Goal: Transaction & Acquisition: Purchase product/service

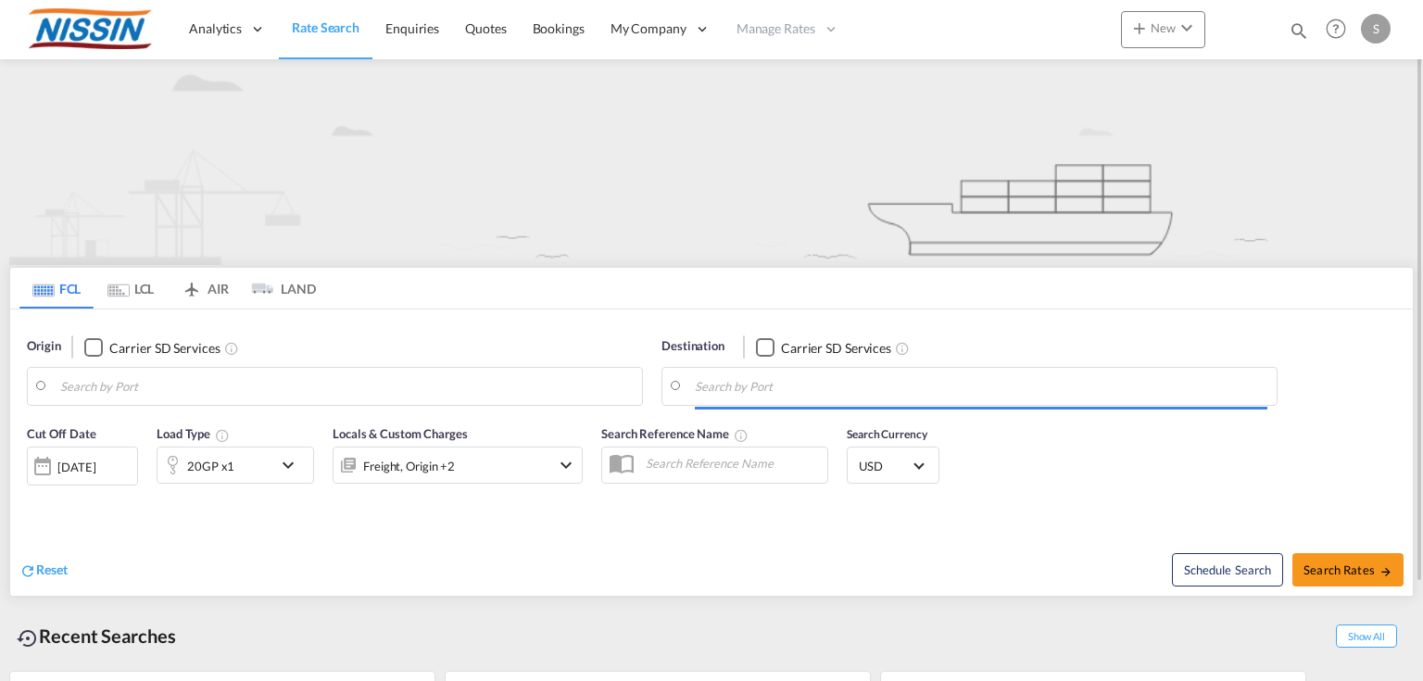
type input "Tacoma, [GEOGRAPHIC_DATA], USTIW"
type input "[GEOGRAPHIC_DATA], JPYOK"
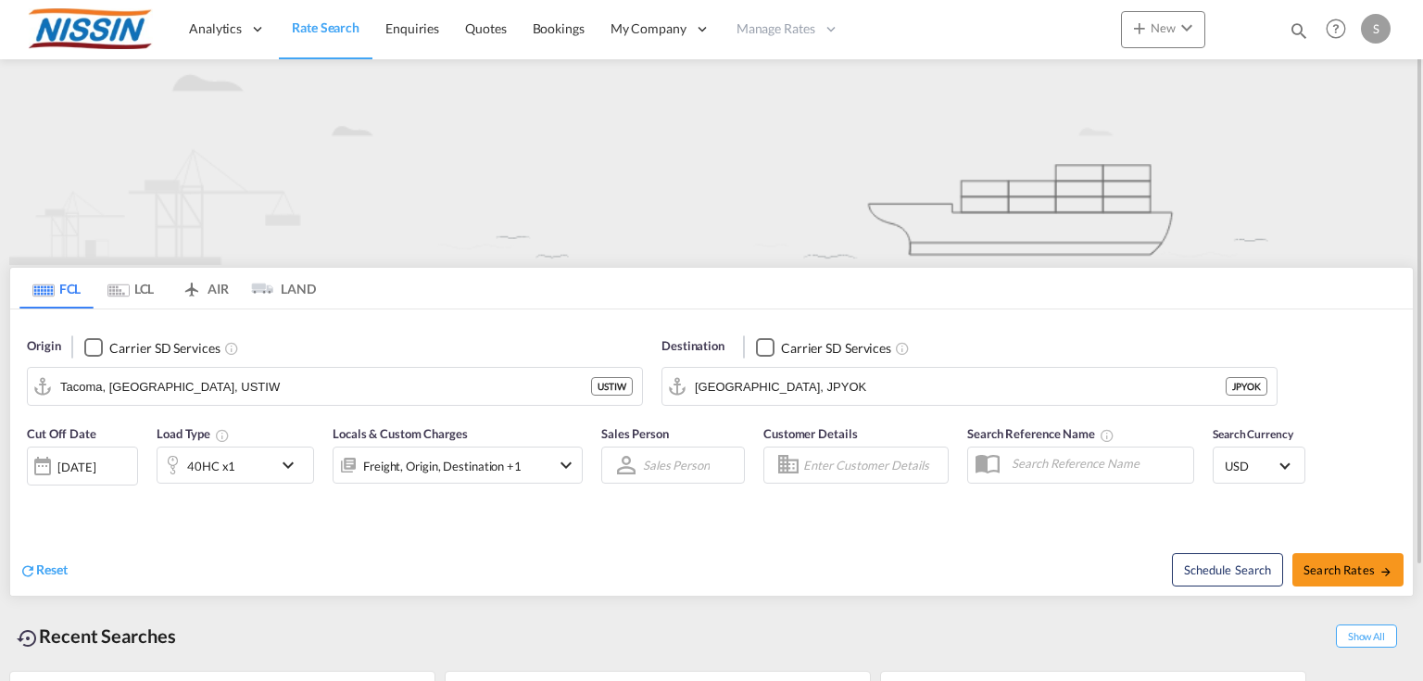
click at [571, 474] on md-icon "icon-chevron-down" at bounding box center [566, 465] width 22 height 22
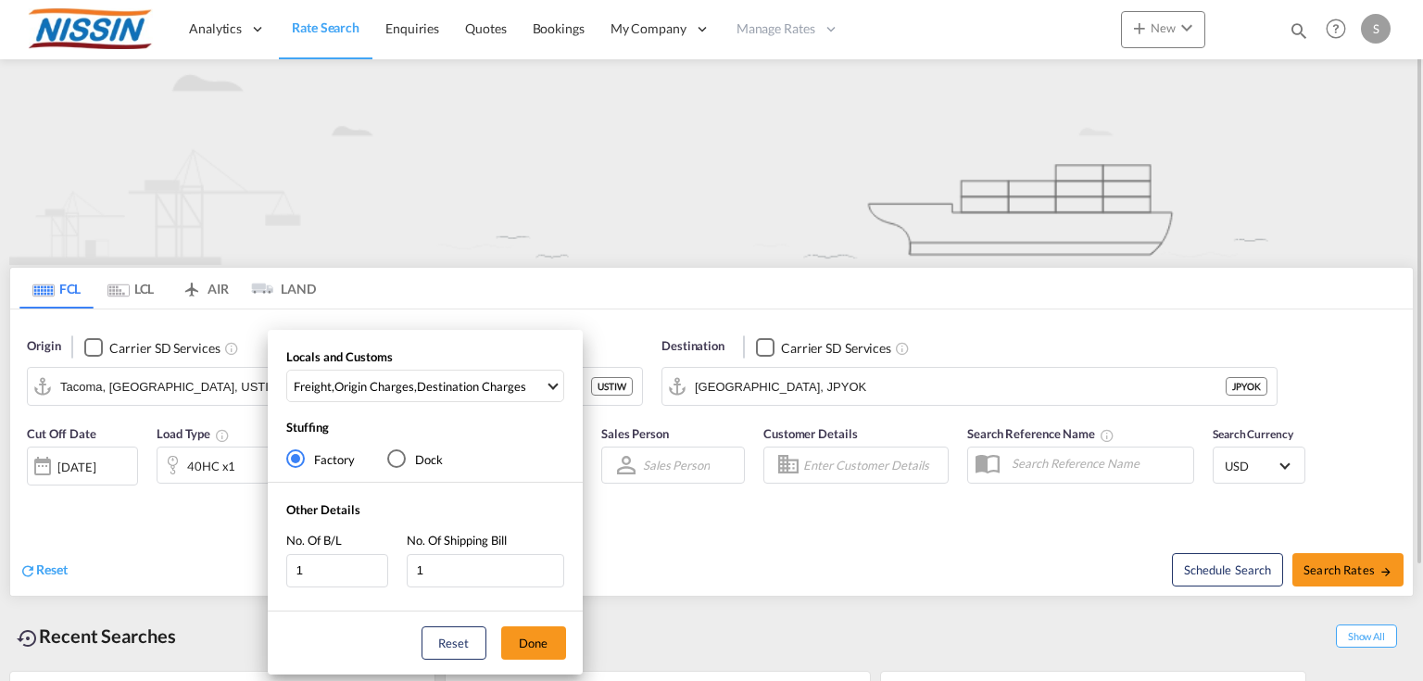
click at [708, 641] on div "Locals and Customs Freight , Origin Charges , Destination Charges Clear All Sel…" at bounding box center [711, 340] width 1423 height 681
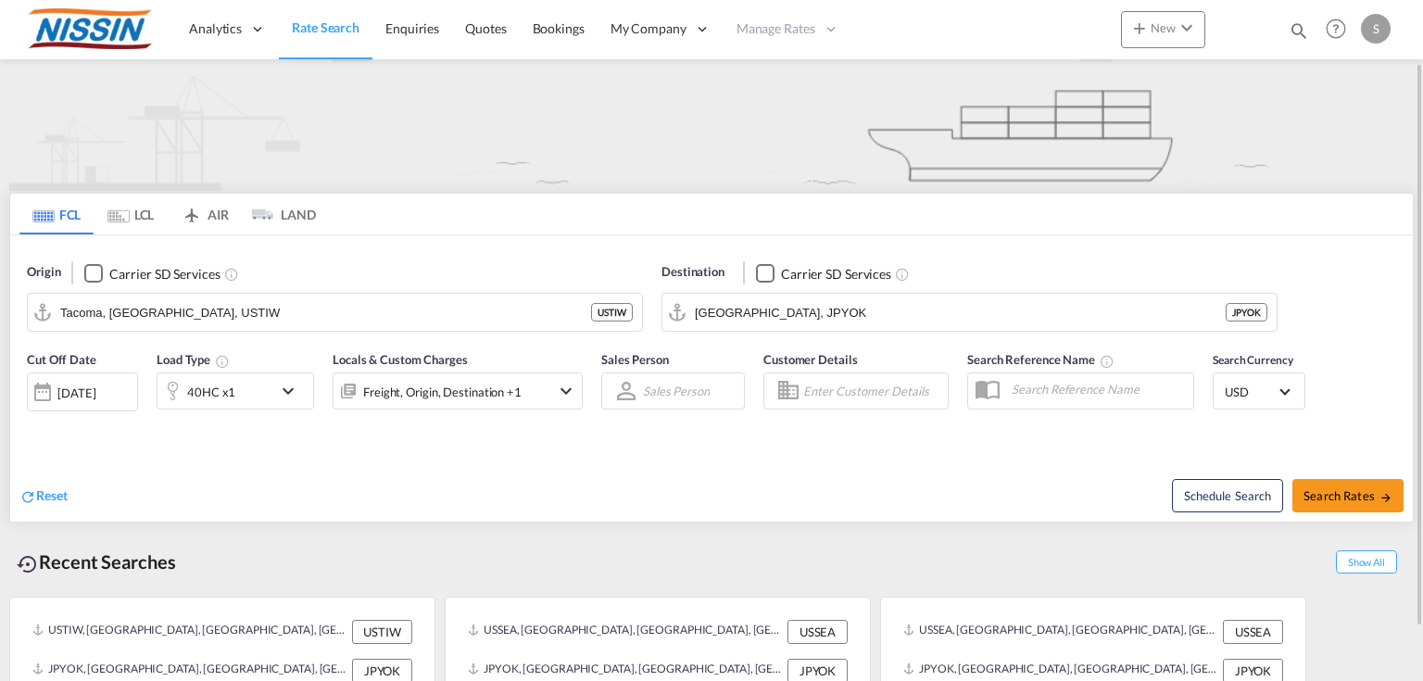
scroll to position [137, 0]
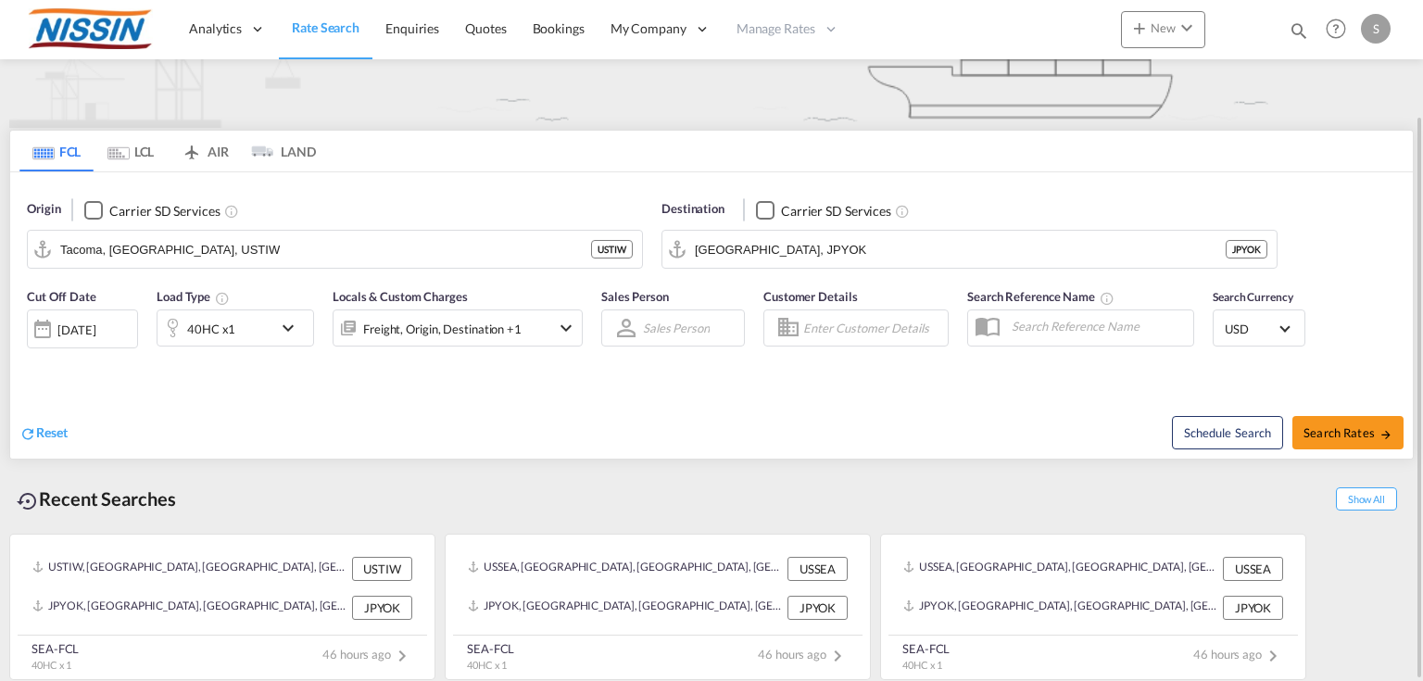
click at [466, 341] on div "Freight, Origin, Destination +1" at bounding box center [433, 327] width 198 height 37
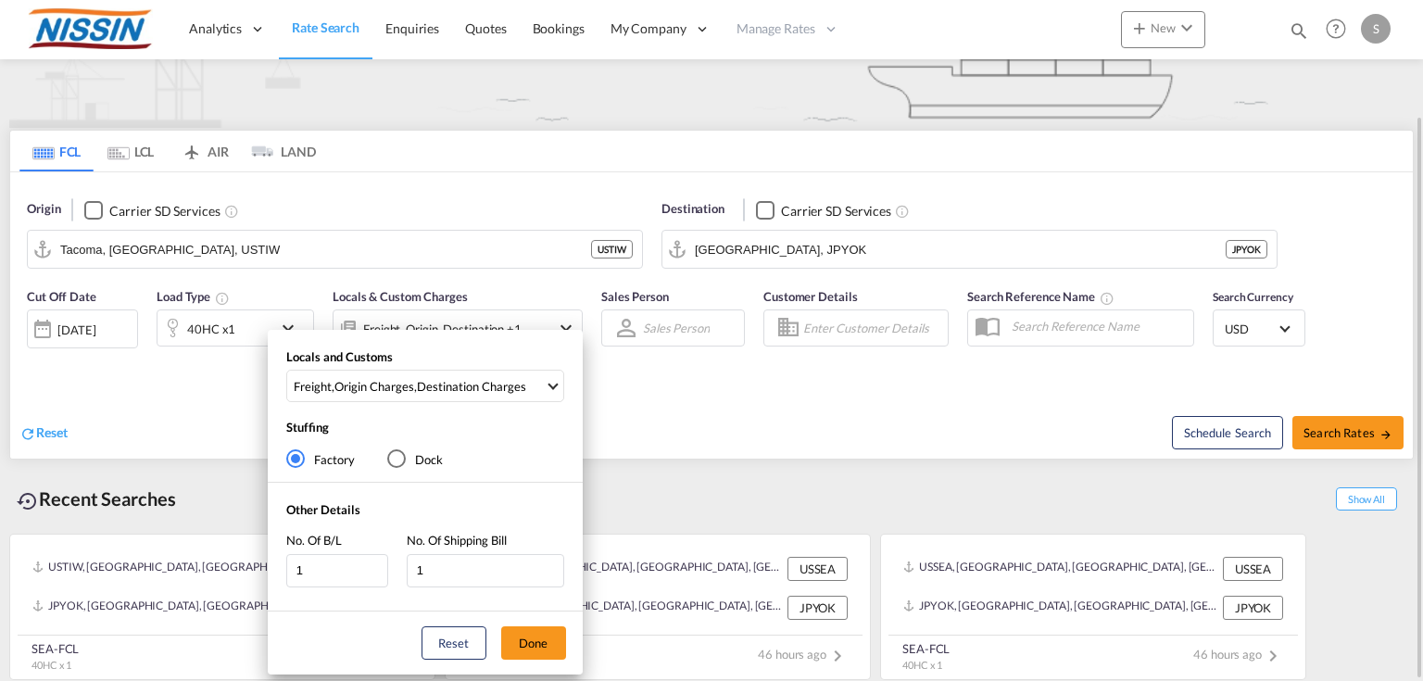
click at [466, 341] on div "Locals and Customs Freight , Origin Charges , Destination Charges Clear All Sel…" at bounding box center [425, 502] width 315 height 345
click at [145, 385] on div "Locals and Customs Freight , Origin Charges , Destination Charges Clear All Sel…" at bounding box center [711, 340] width 1423 height 681
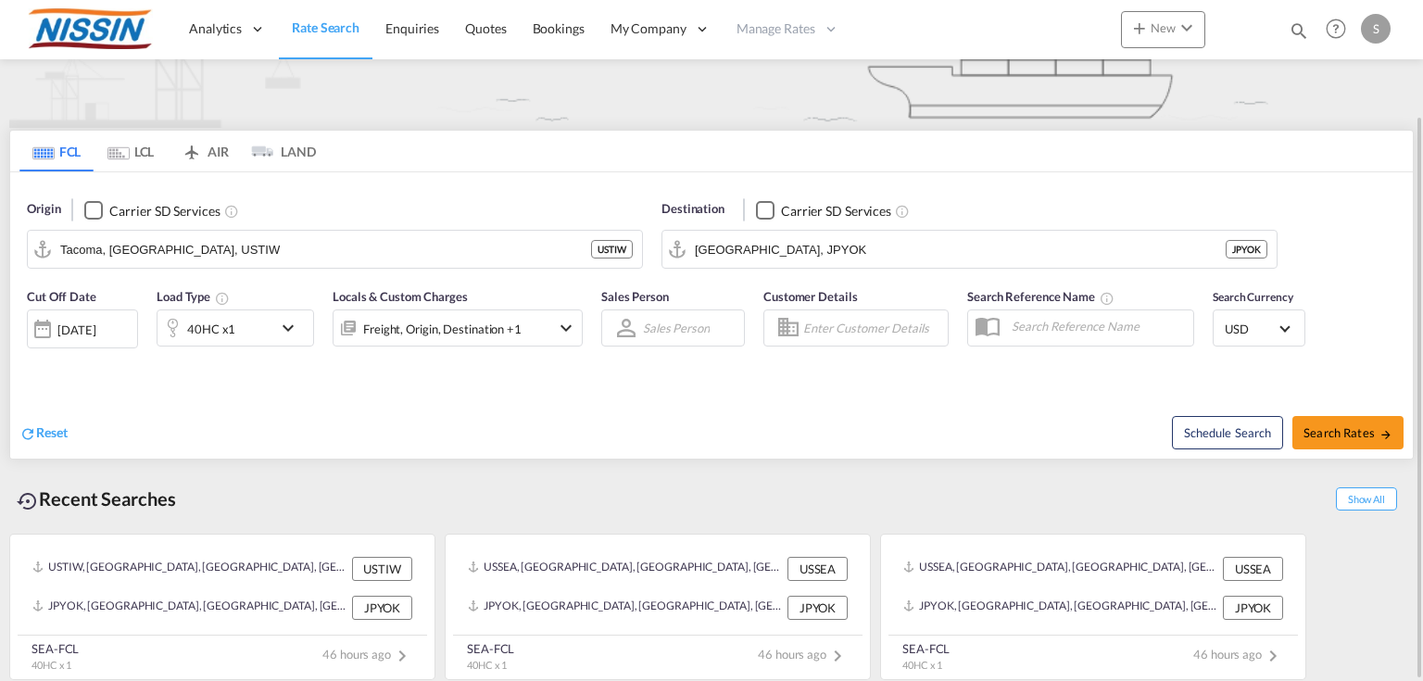
click at [183, 340] on div at bounding box center [173, 327] width 30 height 37
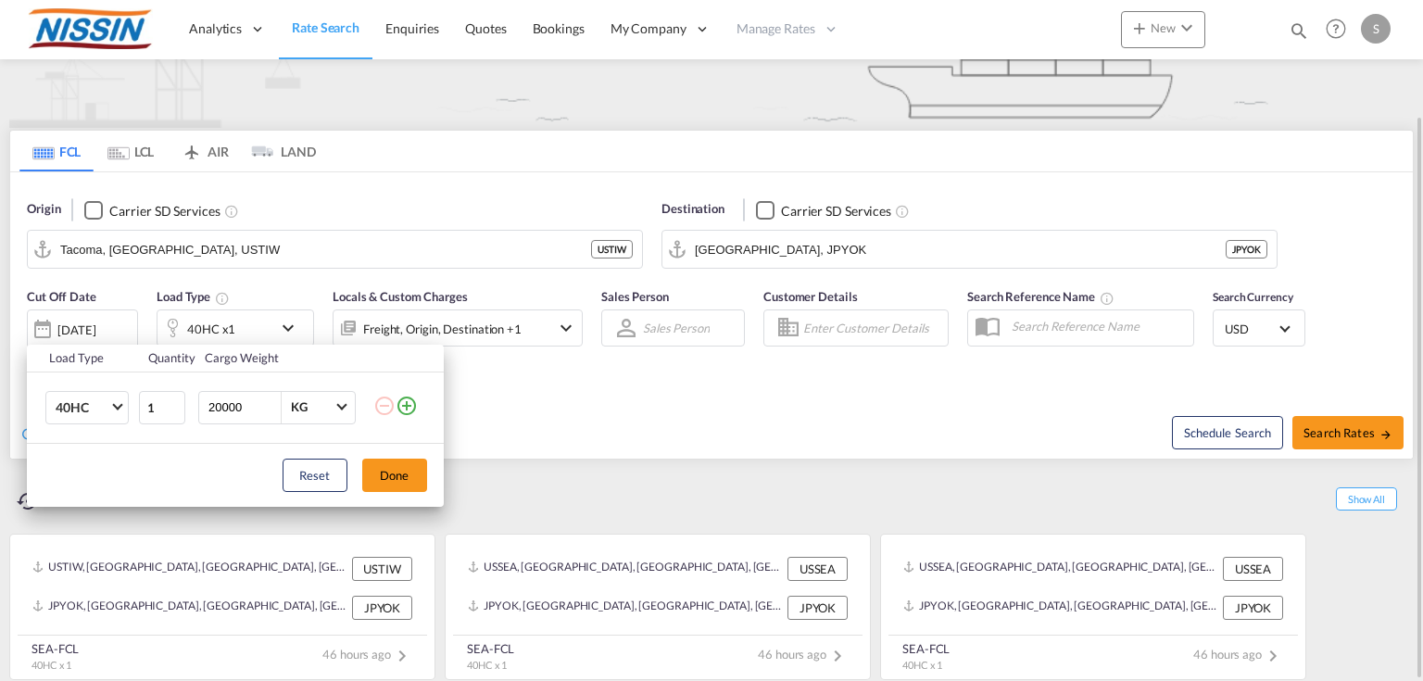
drag, startPoint x: 682, startPoint y: 435, endPoint x: 667, endPoint y: 423, distance: 18.5
click at [681, 434] on div "Load Type Quantity Cargo Weight 40HC 20GP 40GP 40HC 45HC 20RE 40RE 40HR 20OT 40…" at bounding box center [711, 340] width 1423 height 681
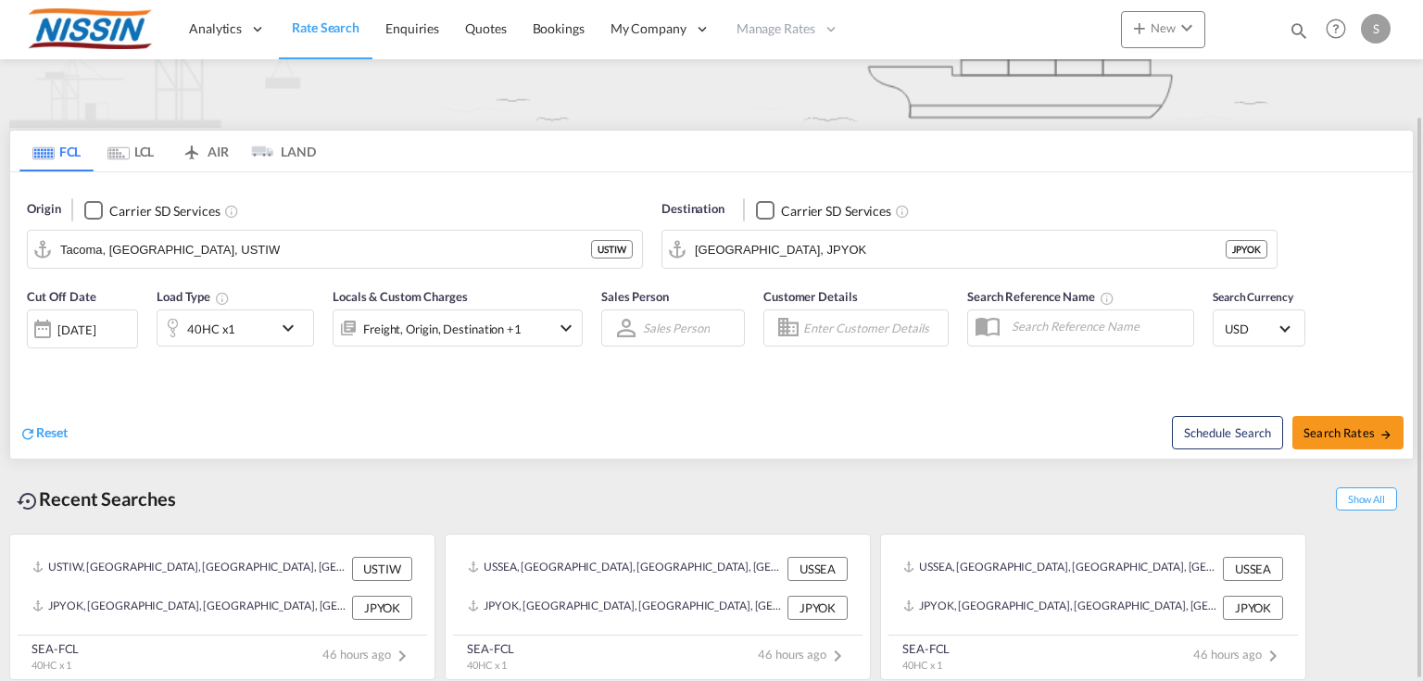
click at [319, 9] on link "Rate Search" at bounding box center [326, 29] width 94 height 60
click at [319, 19] on link "Rate Search" at bounding box center [326, 29] width 94 height 60
click at [325, 33] on span "Rate Search" at bounding box center [326, 27] width 68 height 16
click at [277, 252] on input "Tacoma, [GEOGRAPHIC_DATA], USTIW" at bounding box center [346, 249] width 573 height 28
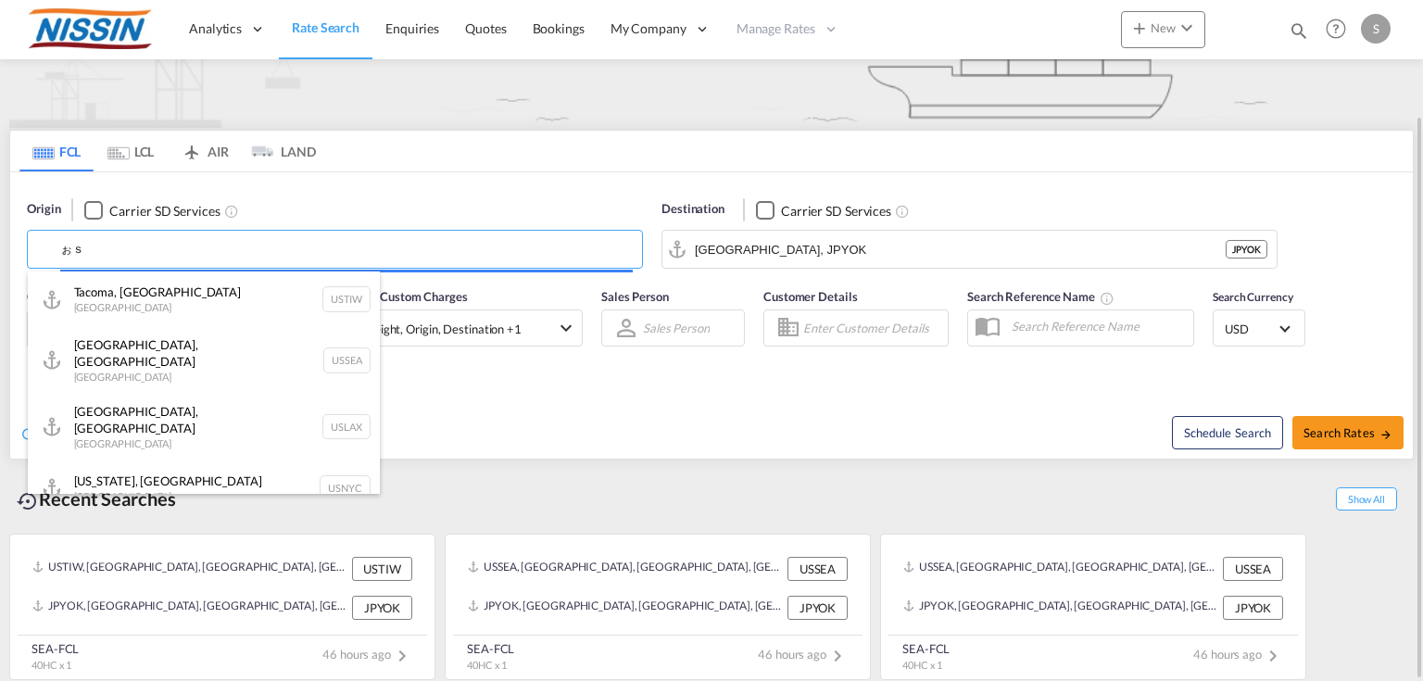
type input "ぉ"
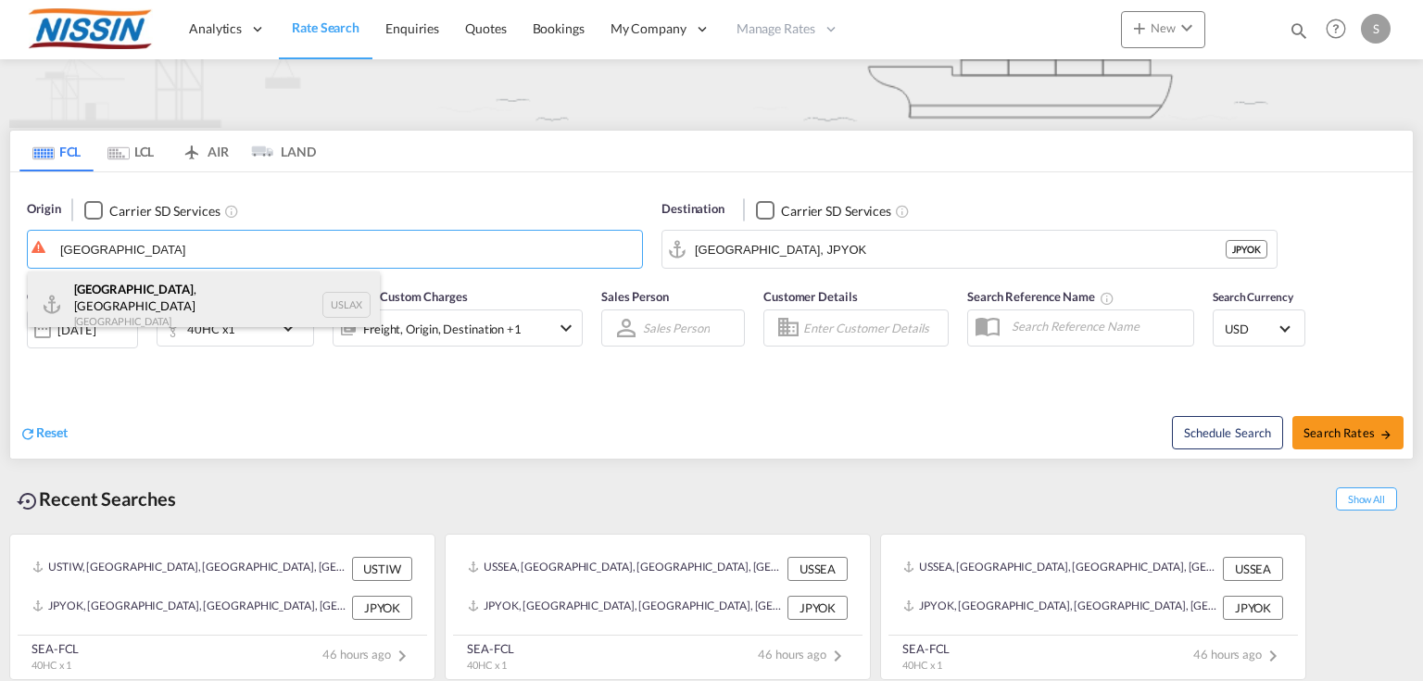
click at [227, 296] on div "[GEOGRAPHIC_DATA] , [GEOGRAPHIC_DATA] United States USLAX" at bounding box center [204, 304] width 352 height 67
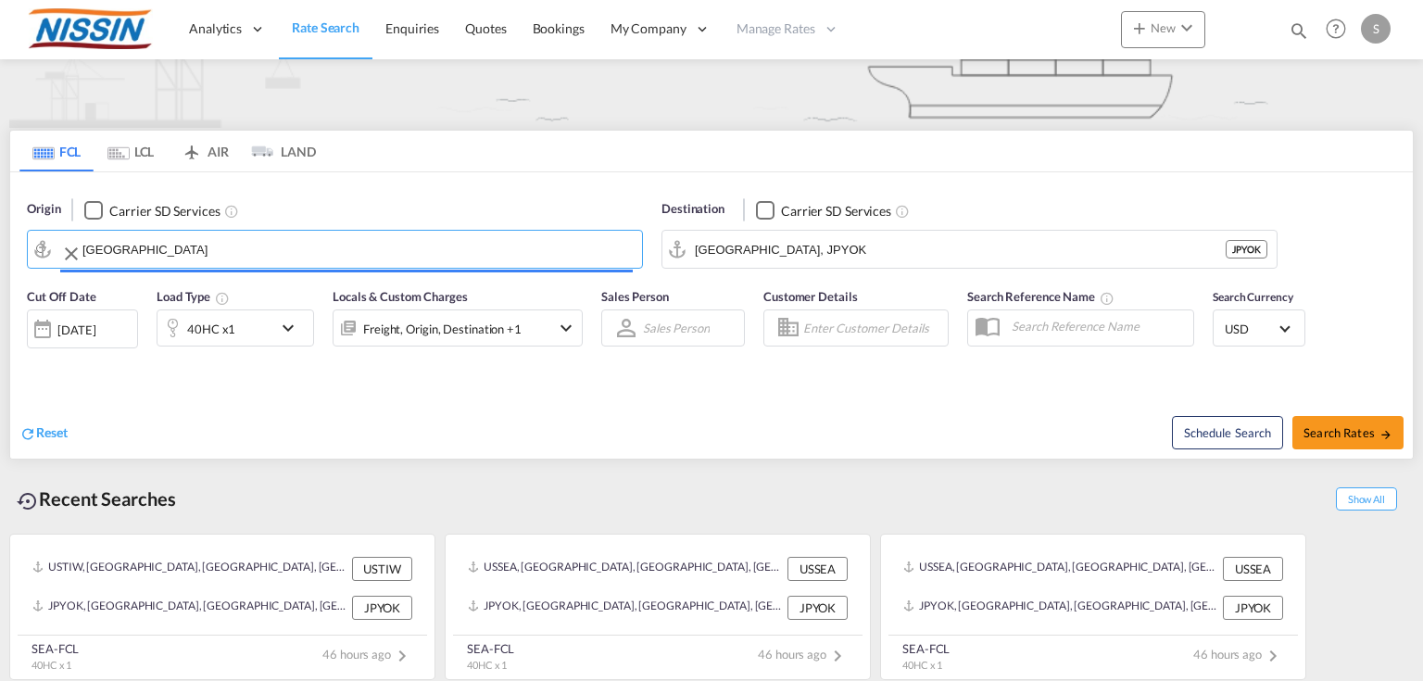
type input "[GEOGRAPHIC_DATA], [GEOGRAPHIC_DATA], USLAX"
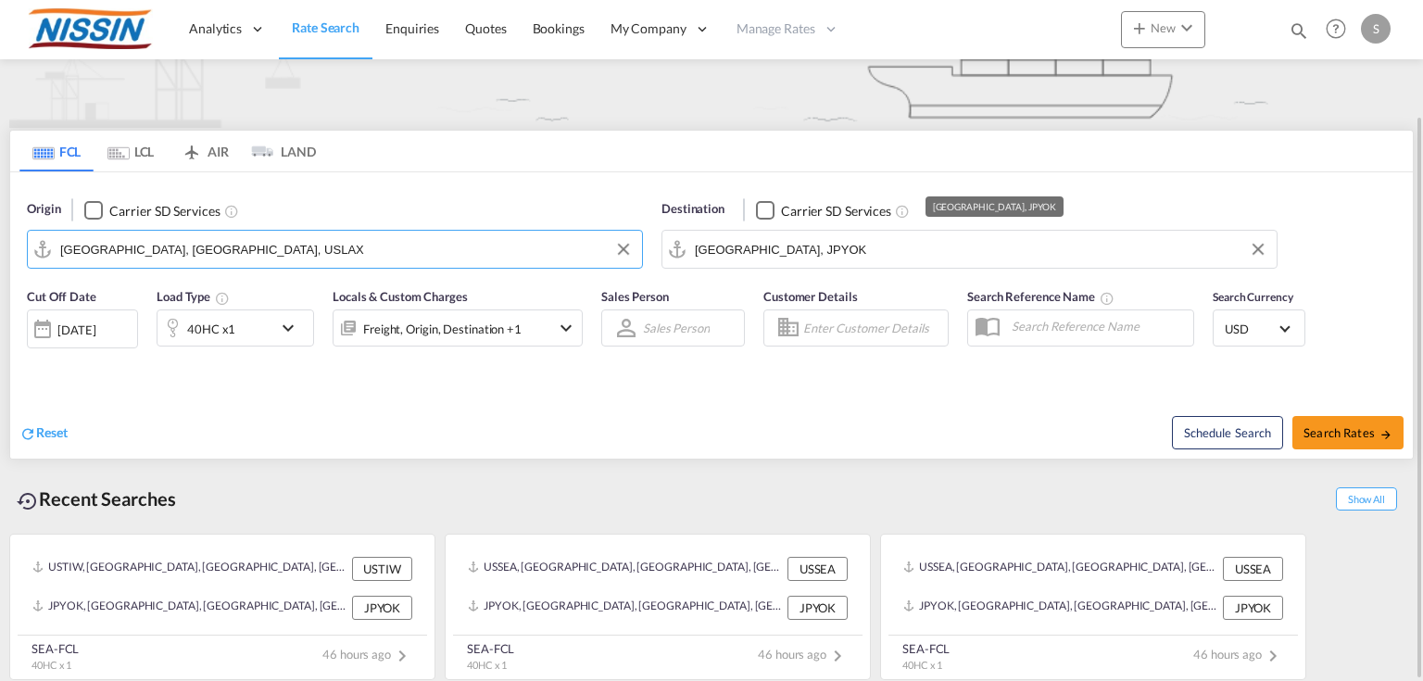
click at [786, 248] on input "[GEOGRAPHIC_DATA], JPYOK" at bounding box center [981, 249] width 573 height 28
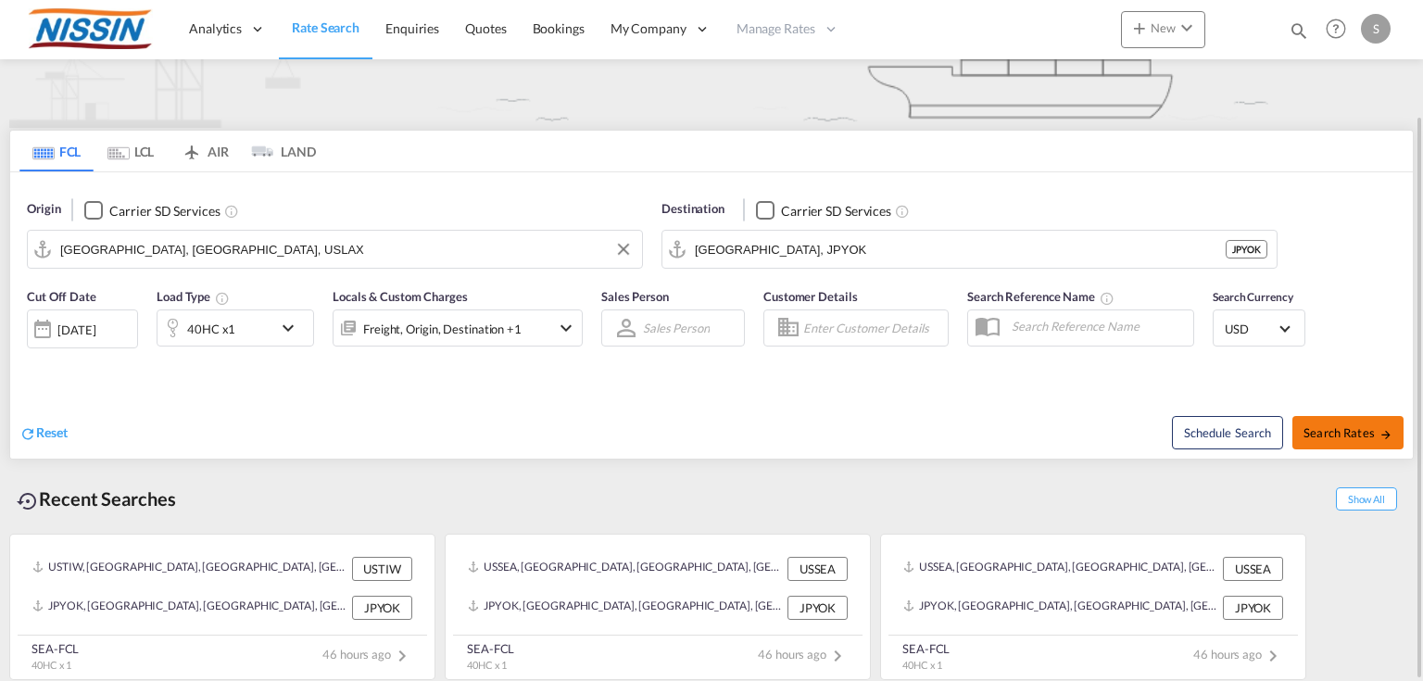
click at [1323, 443] on button "Search Rates" at bounding box center [1348, 432] width 111 height 33
type input "USLAX to JPYOK / [DATE]"
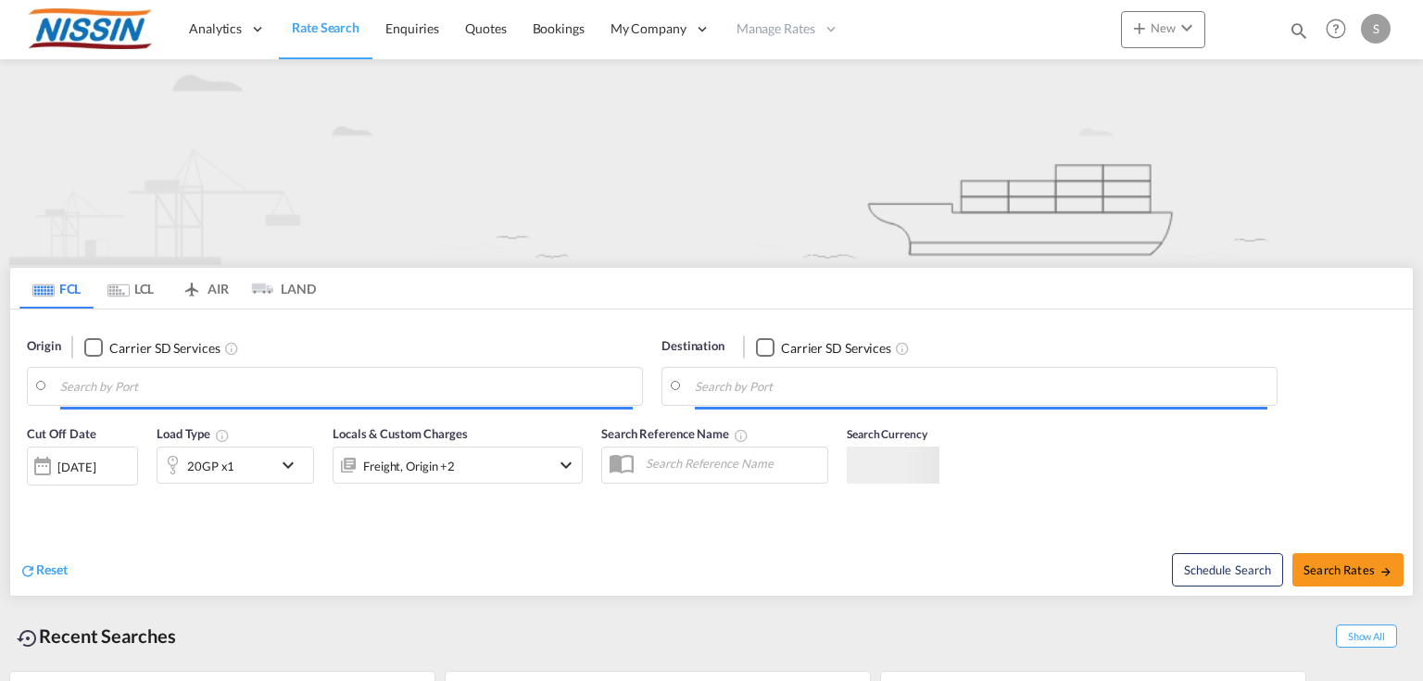
type input "[GEOGRAPHIC_DATA], [GEOGRAPHIC_DATA], USLGB"
type input "[GEOGRAPHIC_DATA], JPYOK"
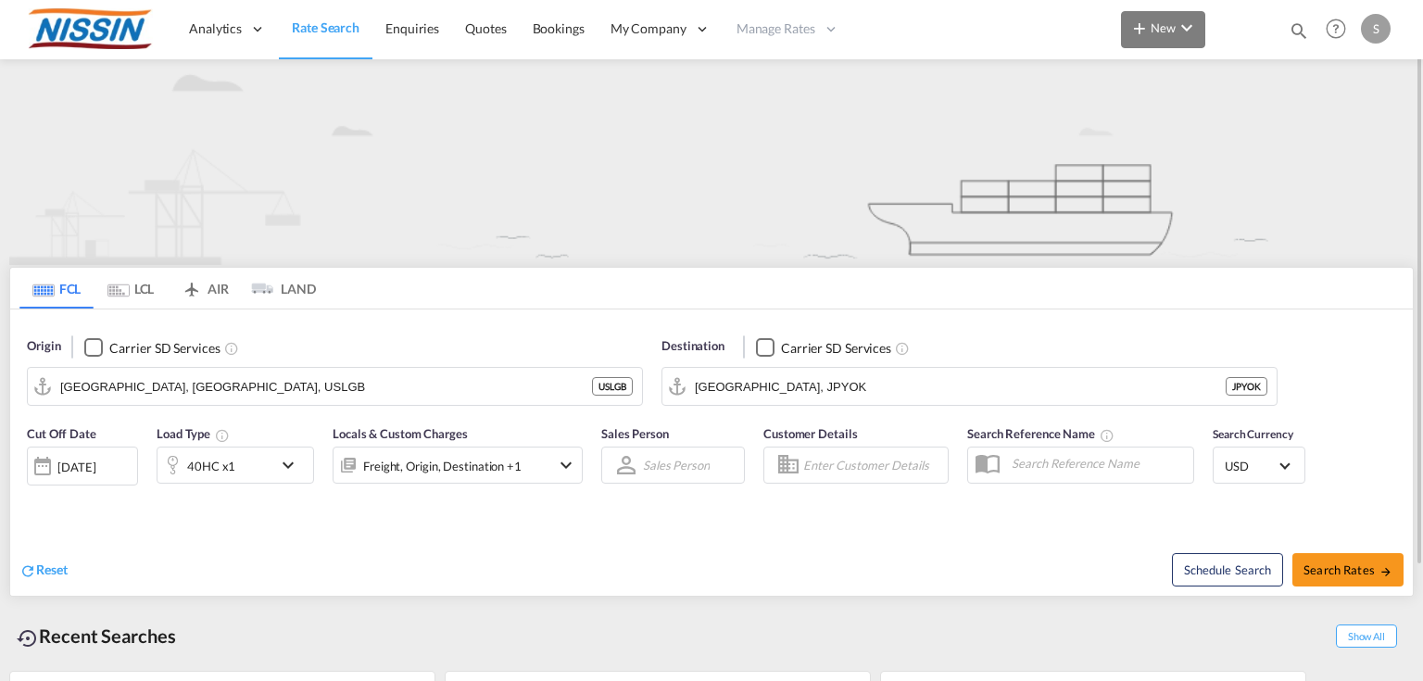
click at [1160, 26] on span "New" at bounding box center [1163, 27] width 69 height 15
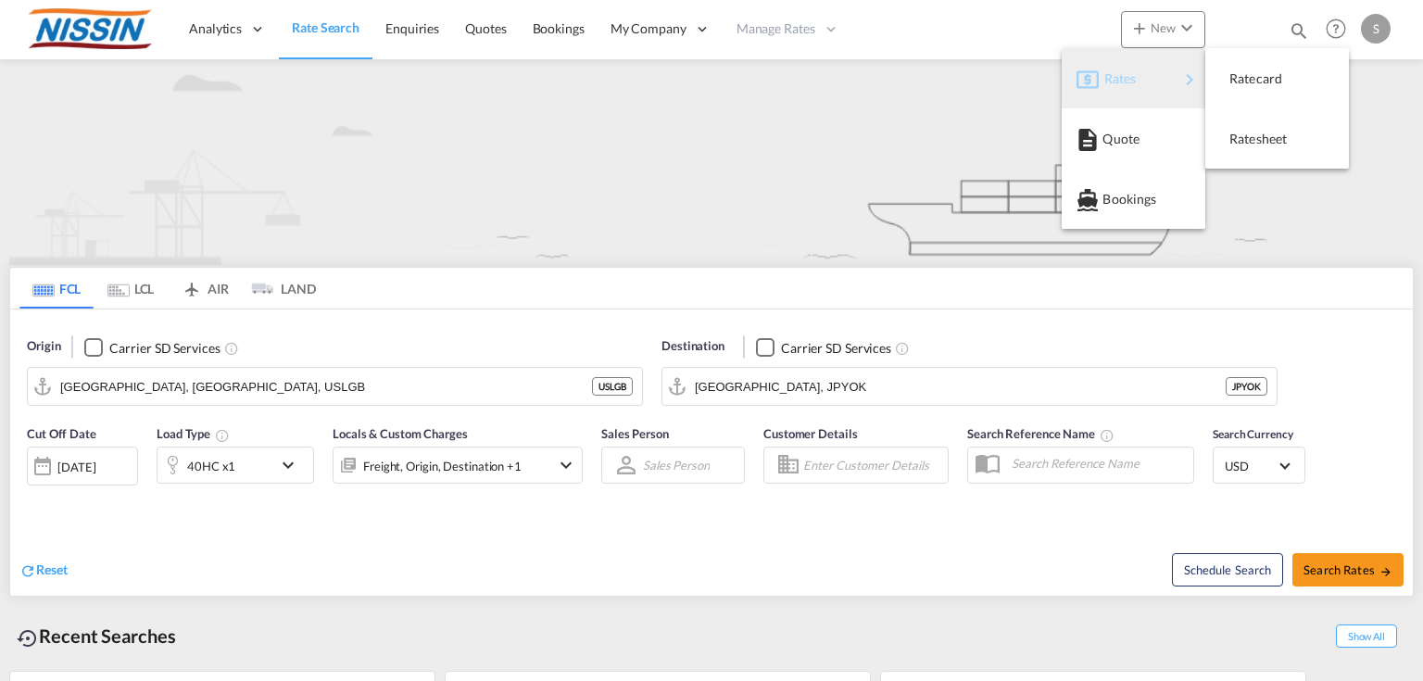
click at [1116, 75] on span "Rates" at bounding box center [1115, 78] width 22 height 37
click at [1250, 143] on span "Ratesheet" at bounding box center [1240, 138] width 20 height 37
